Goal: Check status: Check status

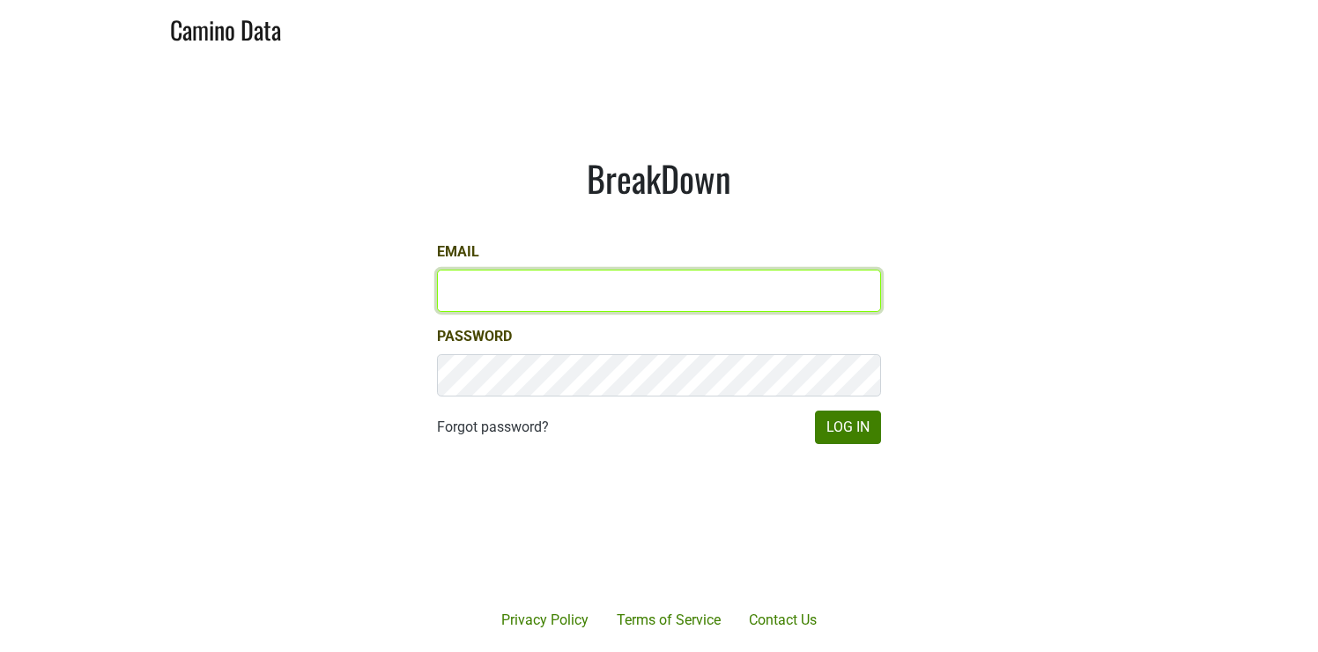
type input "bbutcher@aperture-cellars.com"
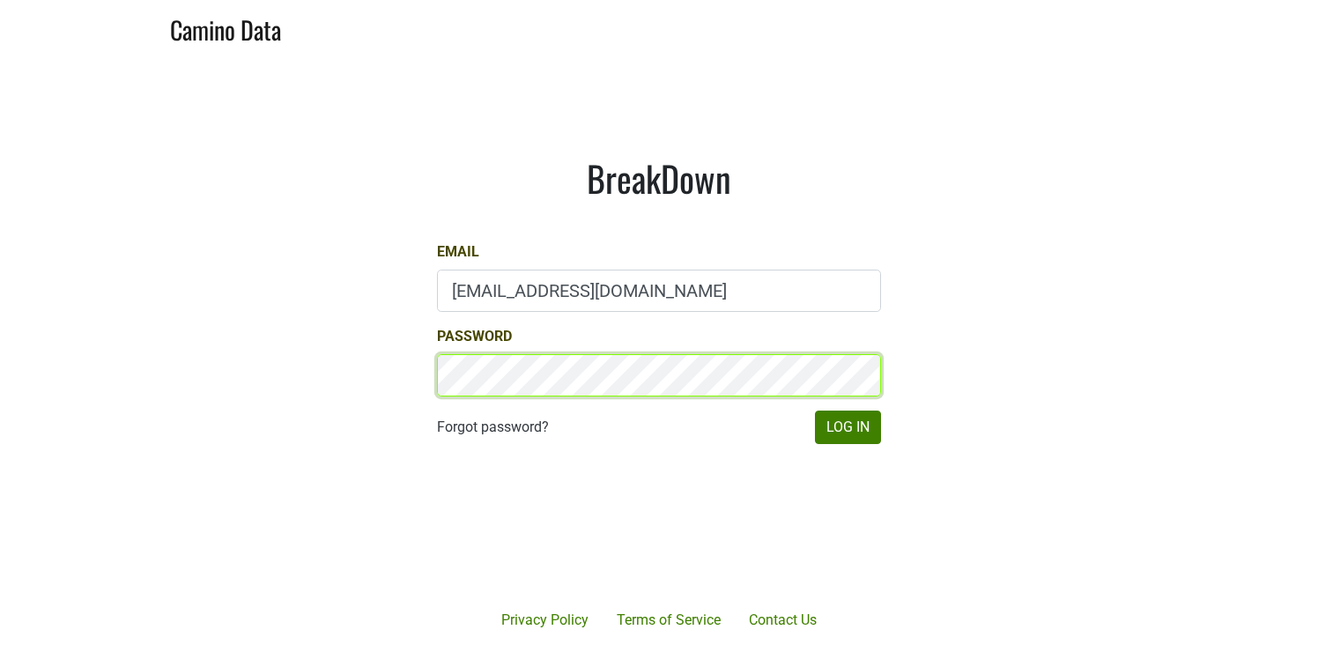
click at [847, 387] on button "Log In" at bounding box center [848, 426] width 66 height 33
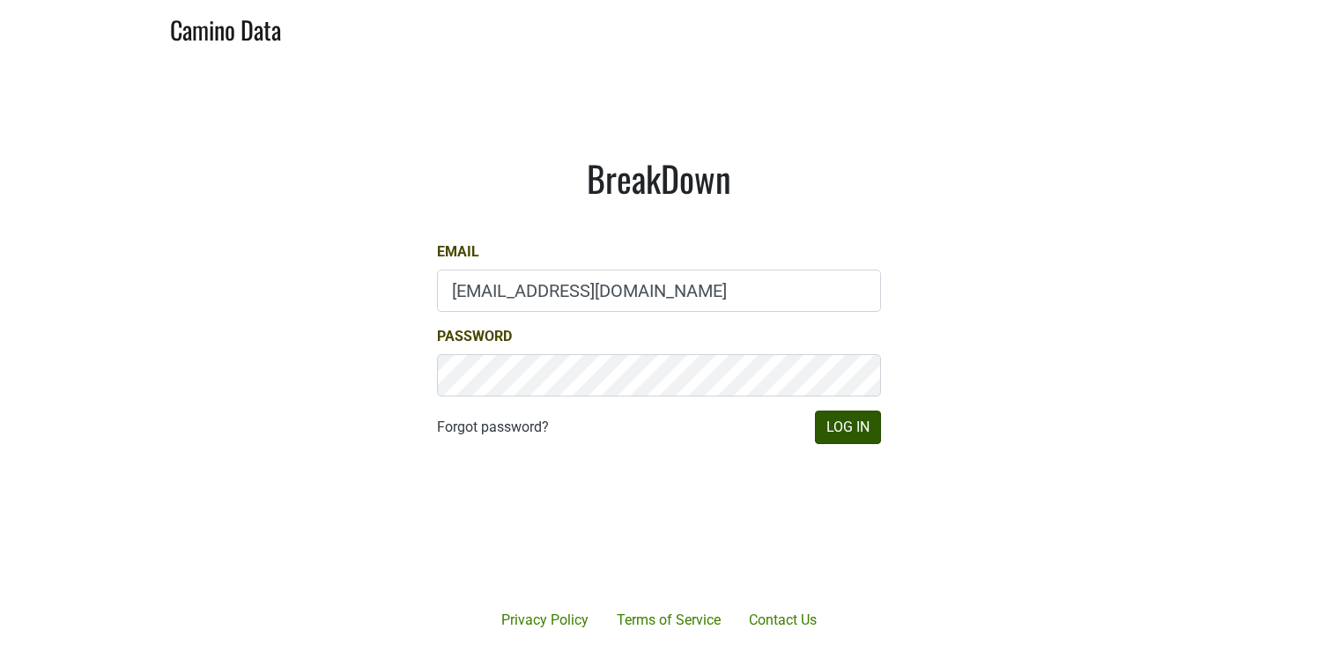
click at [845, 387] on button "Log In" at bounding box center [848, 426] width 66 height 33
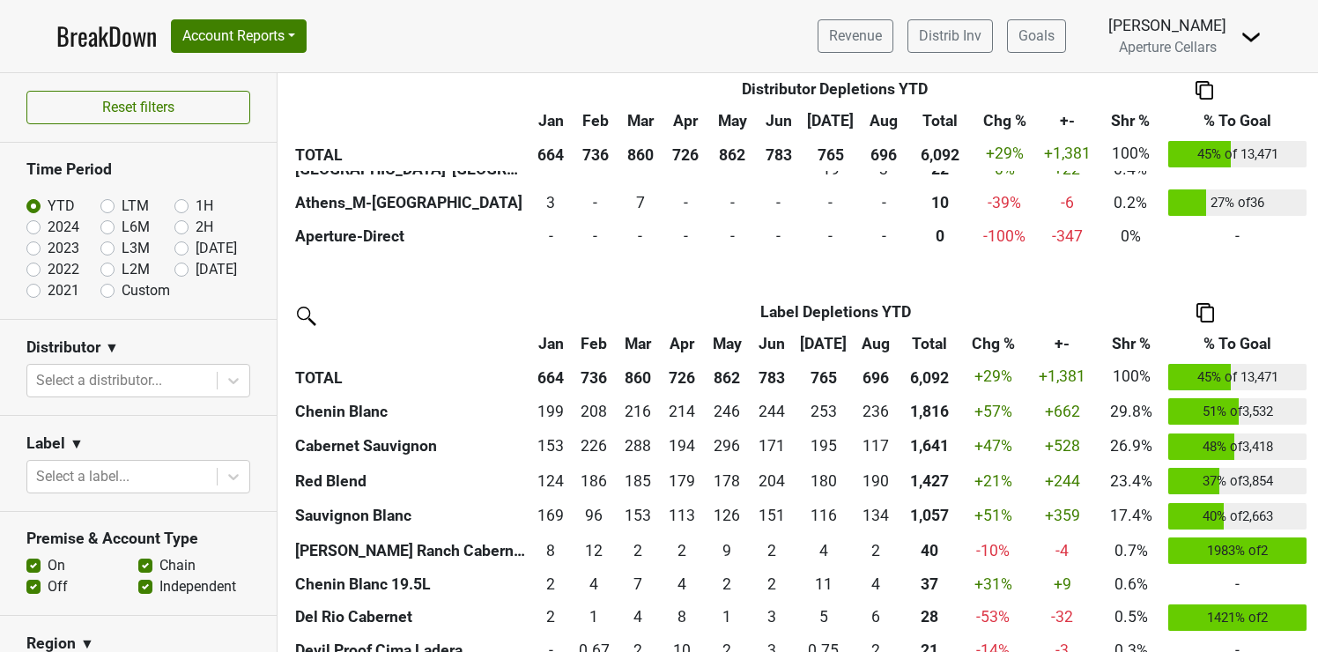
scroll to position [1179, 0]
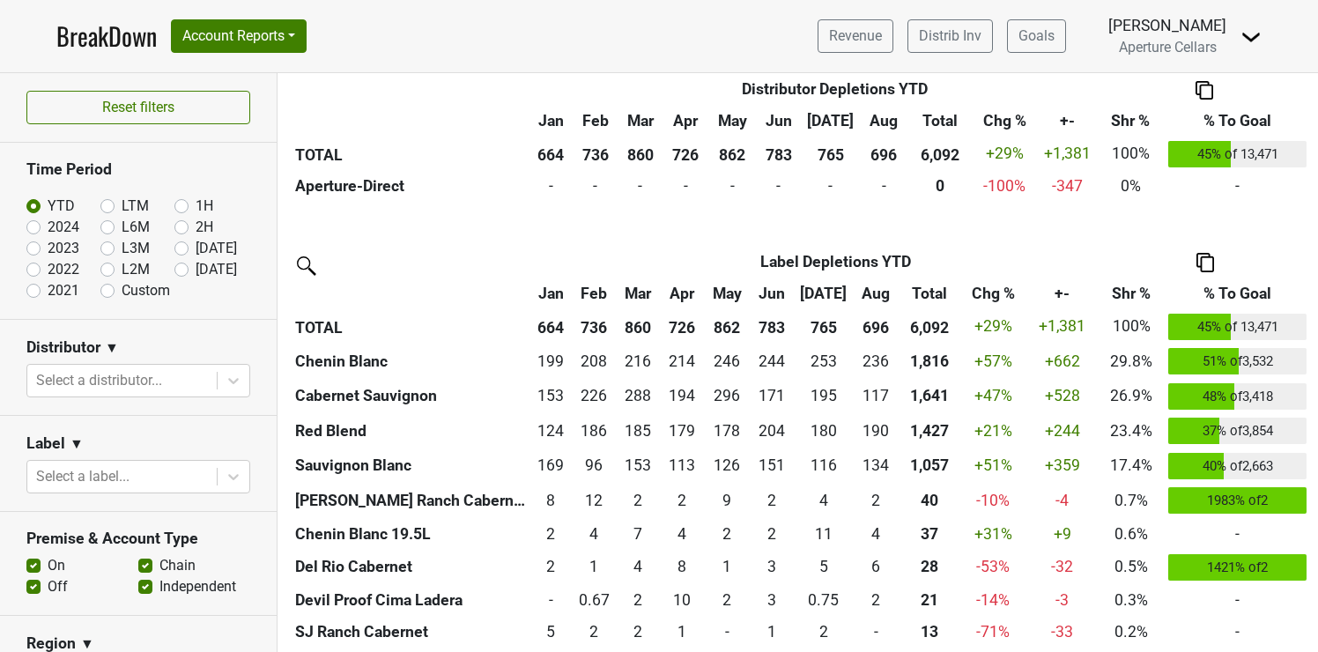
click at [196, 269] on label "[DATE]" at bounding box center [216, 269] width 41 height 21
click at [181, 269] on input "[DATE]" at bounding box center [209, 268] width 70 height 18
radio input "true"
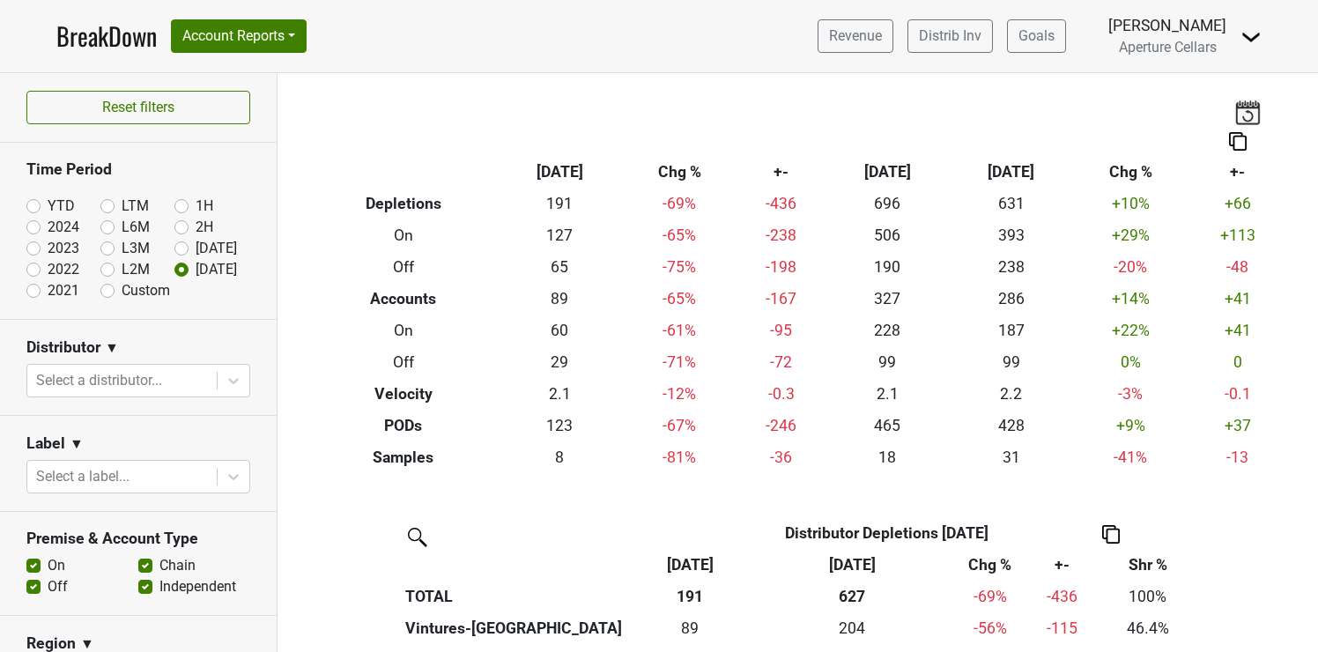
scroll to position [0, 0]
click at [48, 225] on label "2024" at bounding box center [64, 227] width 32 height 21
click at [33, 225] on input "2024" at bounding box center [61, 226] width 70 height 18
radio input "true"
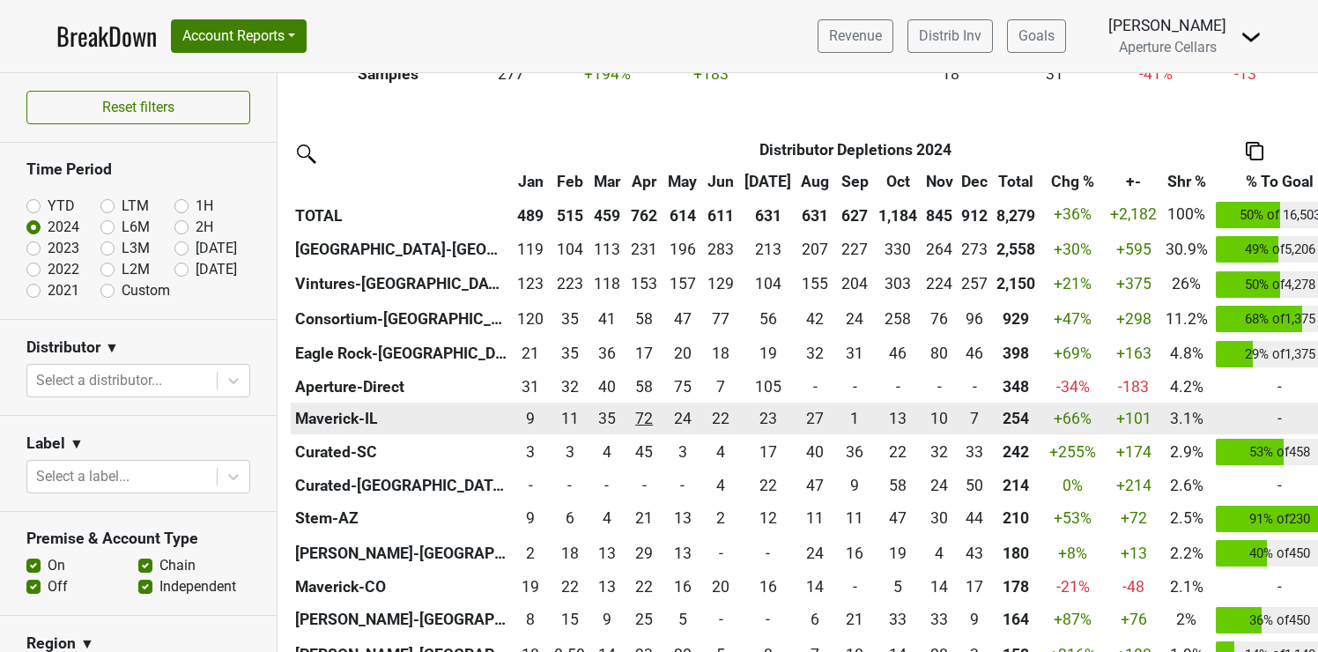
scroll to position [389, 0]
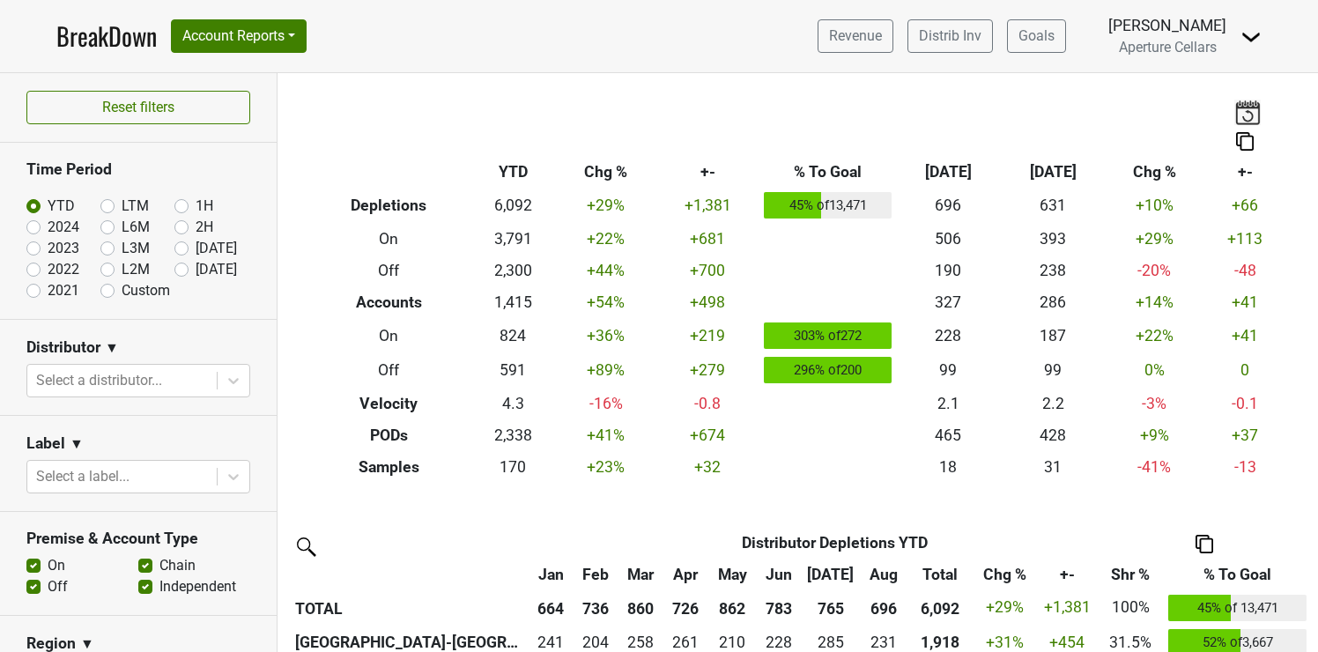
click at [196, 271] on label "[DATE]" at bounding box center [216, 269] width 41 height 21
click at [178, 271] on input "[DATE]" at bounding box center [209, 268] width 70 height 18
radio input "true"
